Goal: Task Accomplishment & Management: Complete application form

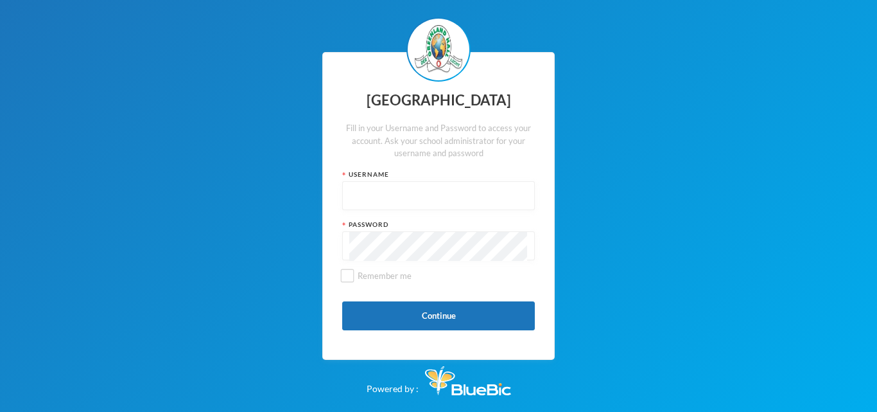
click at [372, 204] on input "text" at bounding box center [438, 196] width 179 height 29
type input "glh25cs25"
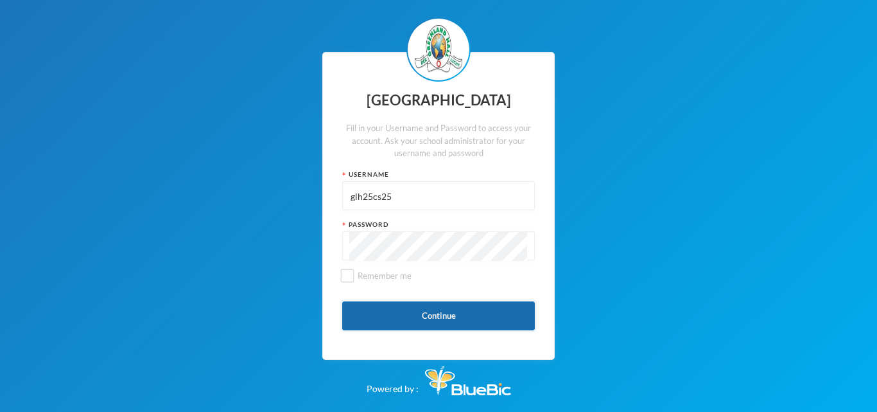
click at [416, 314] on button "Continue" at bounding box center [438, 315] width 193 height 29
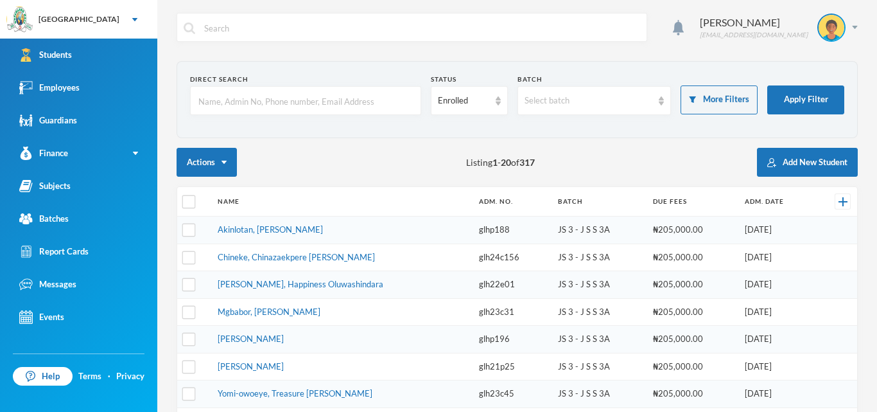
checkbox input "false"
click at [805, 95] on button "Apply Filter" at bounding box center [805, 99] width 77 height 29
click at [341, 106] on input "text" at bounding box center [305, 101] width 217 height 29
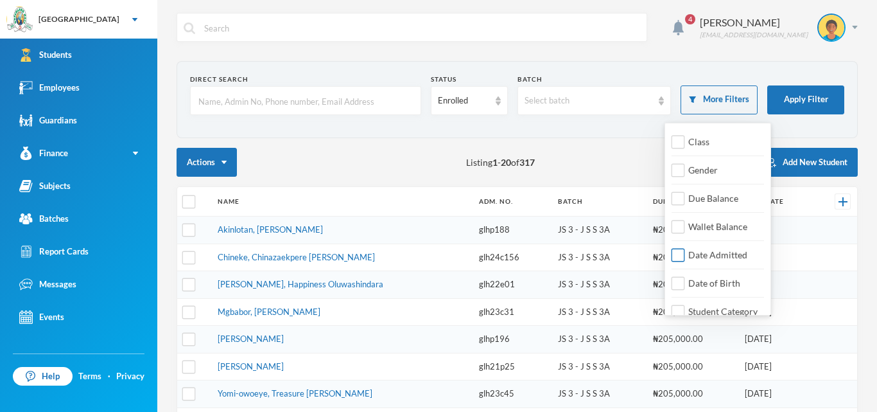
click at [741, 252] on span "Date Admitted" at bounding box center [717, 254] width 69 height 11
click at [685, 252] on input "Date Admitted" at bounding box center [678, 255] width 13 height 13
checkbox input "true"
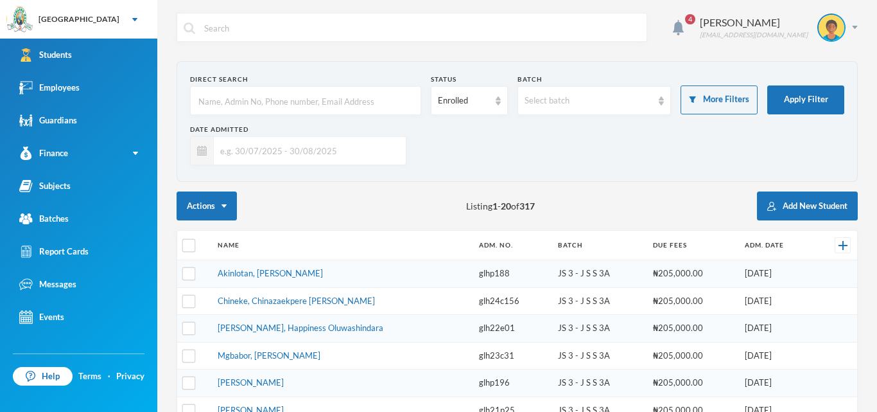
click at [260, 151] on input "text" at bounding box center [307, 150] width 186 height 29
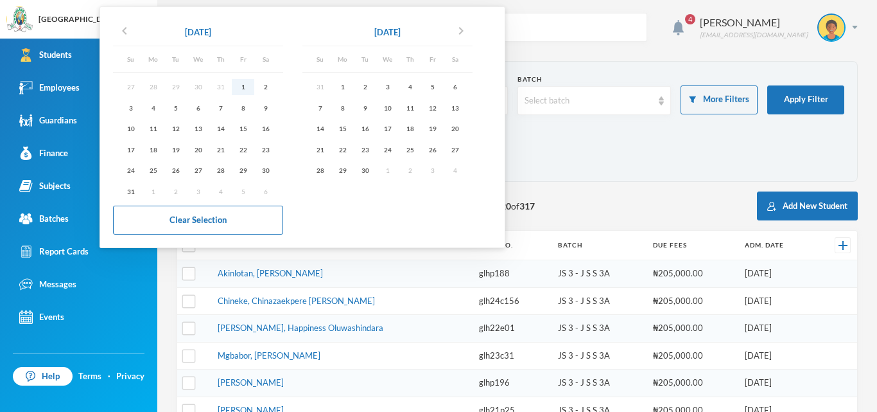
click at [241, 84] on div "1" at bounding box center [243, 87] width 22 height 16
click at [268, 169] on div "30" at bounding box center [265, 170] width 22 height 16
type input "[DATE] - [DATE]"
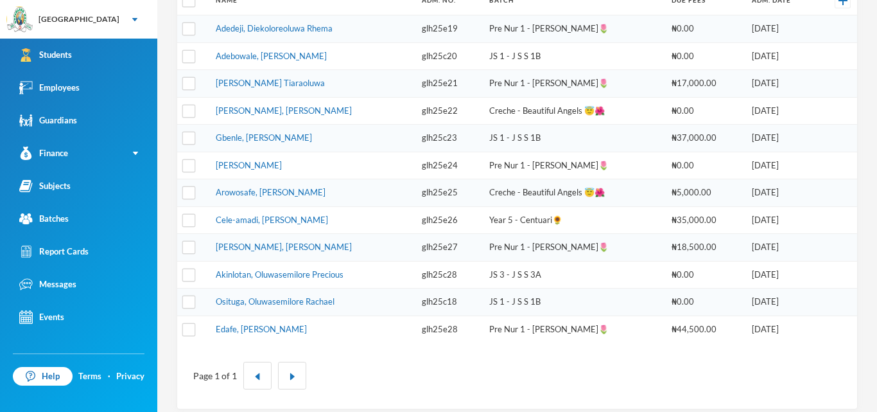
scroll to position [250, 0]
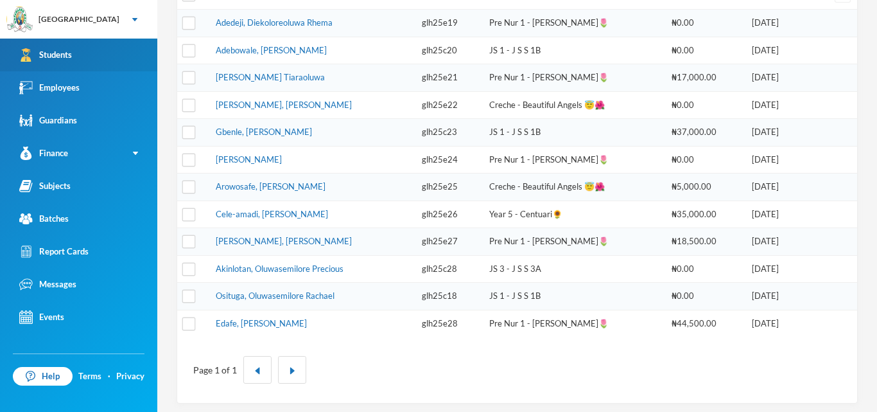
click at [64, 60] on div "Students" at bounding box center [45, 54] width 53 height 13
click at [105, 57] on link "Students" at bounding box center [78, 55] width 157 height 33
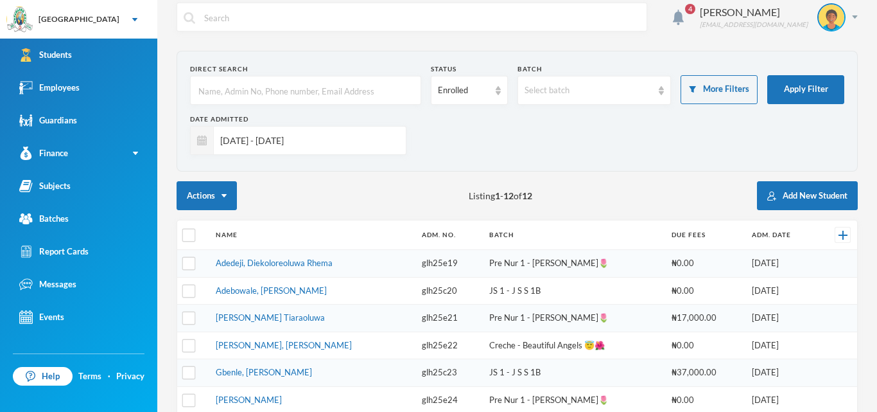
scroll to position [13, 0]
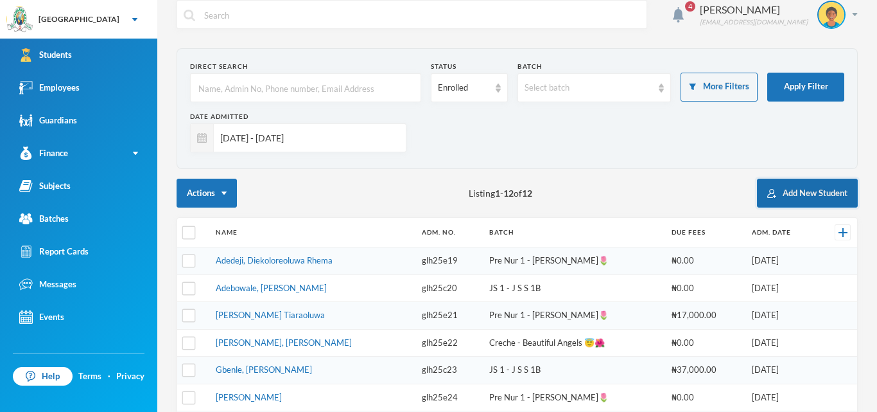
click at [786, 193] on button "Add New Student" at bounding box center [807, 193] width 101 height 29
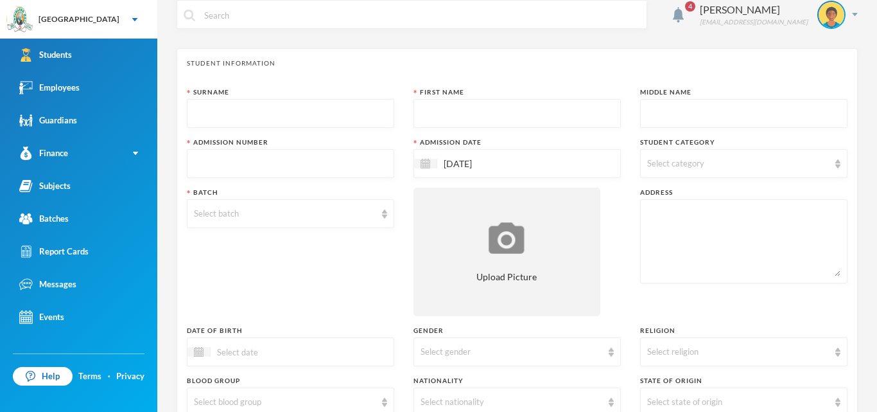
click at [696, 4] on span "4" at bounding box center [690, 6] width 10 height 10
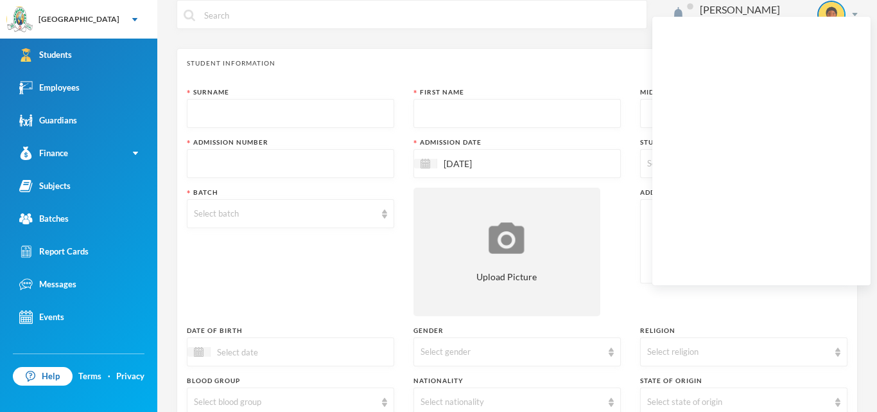
click at [694, 4] on span at bounding box center [690, 6] width 6 height 6
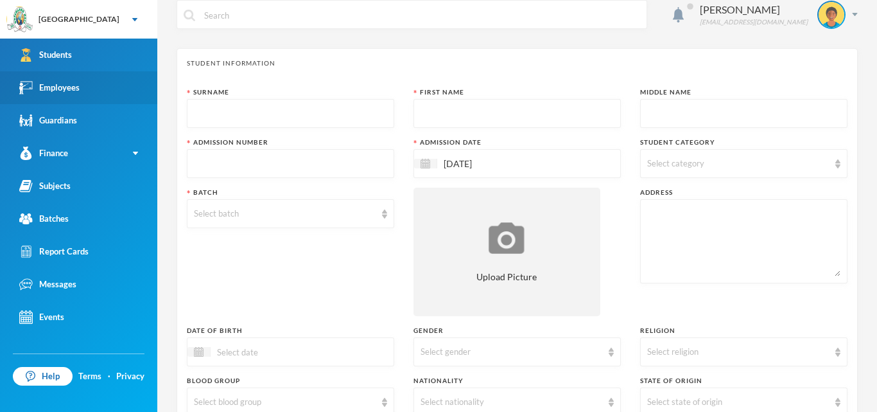
click at [77, 92] on div "Employees" at bounding box center [49, 87] width 60 height 13
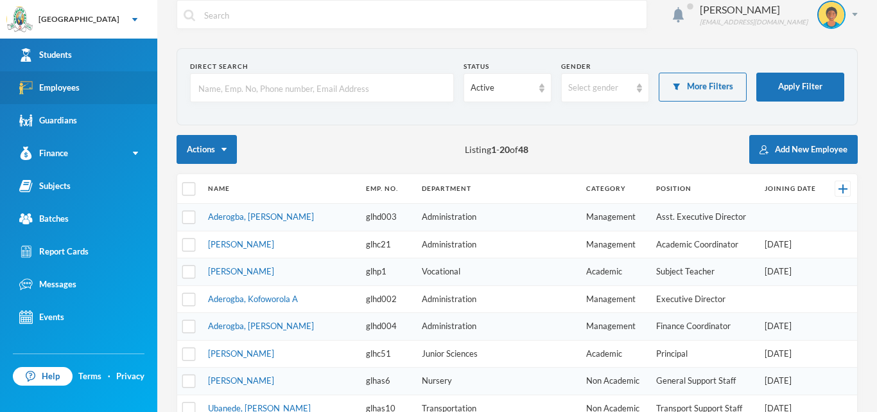
checkbox input "false"
drag, startPoint x: 875, startPoint y: 200, endPoint x: 877, endPoint y: 220, distance: 19.3
click at [877, 220] on div "Orija Olakunle [EMAIL_ADDRESS][DOMAIN_NAME] Direct Search Status Active Gender …" at bounding box center [517, 206] width 720 height 412
click at [877, 189] on div "Orija Olakunle [EMAIL_ADDRESS][DOMAIN_NAME] Direct Search Status Active Gender …" at bounding box center [517, 206] width 720 height 412
drag, startPoint x: 877, startPoint y: 189, endPoint x: 873, endPoint y: 206, distance: 17.0
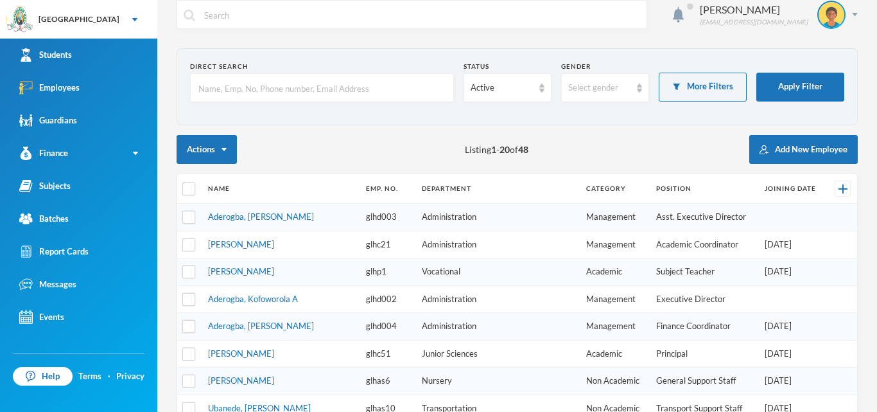
click at [873, 206] on div "Orija Olakunle [EMAIL_ADDRESS][DOMAIN_NAME] Direct Search Status Active Gender …" at bounding box center [517, 206] width 720 height 412
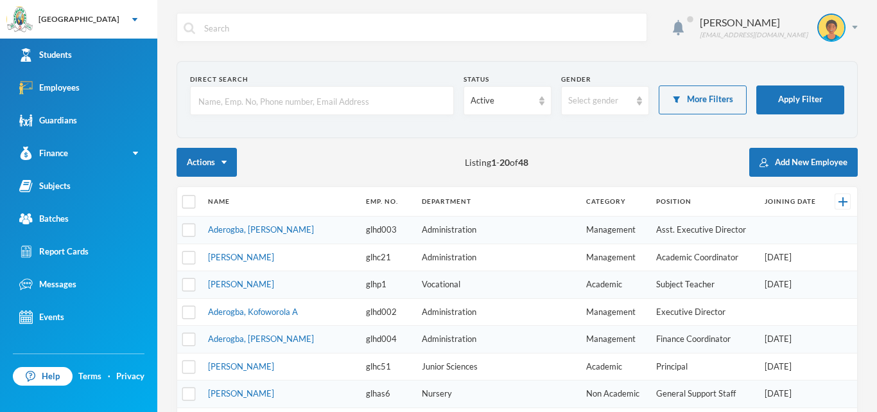
click at [313, 103] on input "text" at bounding box center [322, 101] width 250 height 29
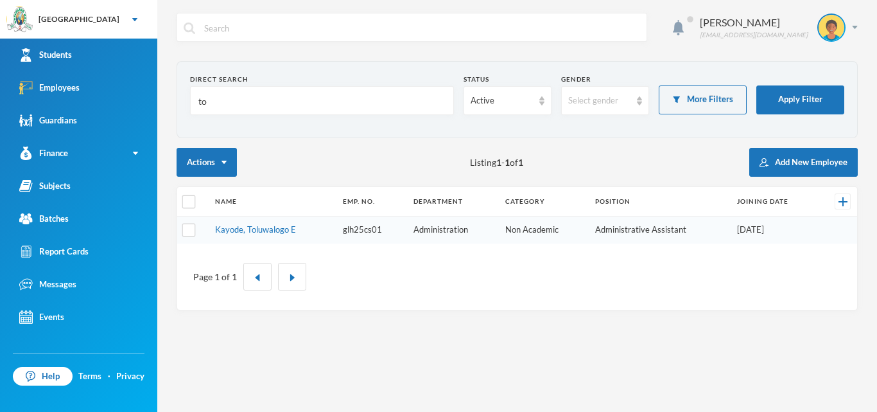
type input "t"
